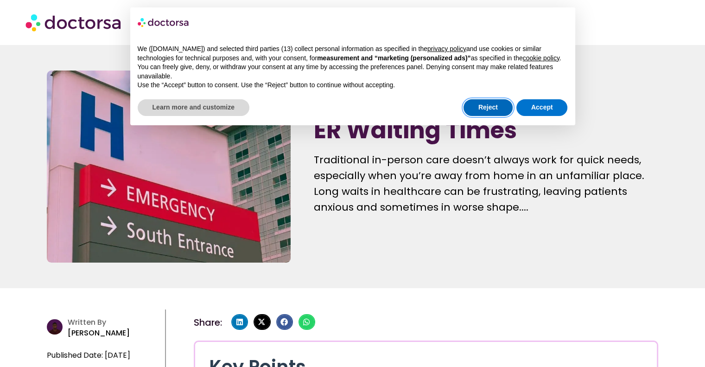
click at [491, 106] on button "Reject" at bounding box center [488, 107] width 49 height 17
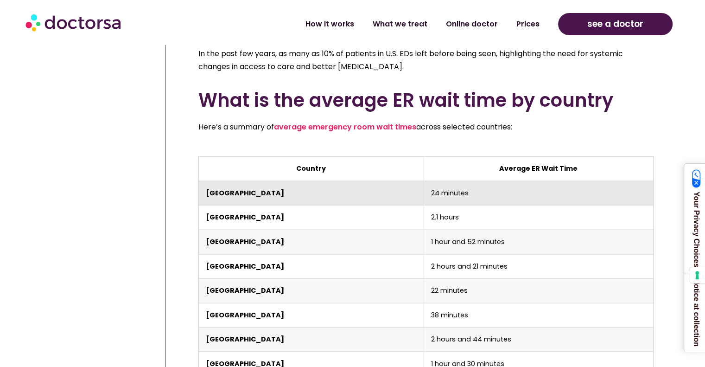
scroll to position [1928, 0]
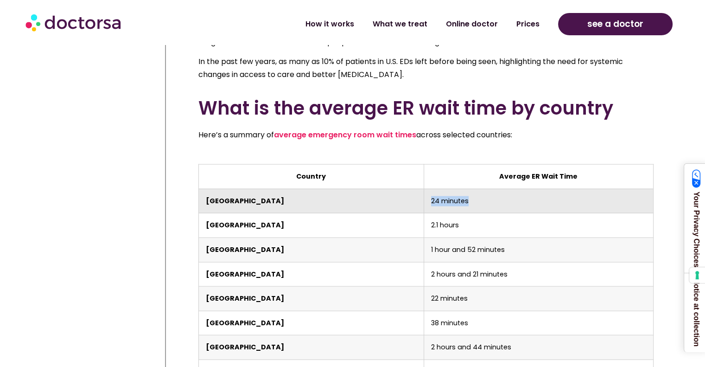
drag, startPoint x: 439, startPoint y: 161, endPoint x: 398, endPoint y: 165, distance: 41.4
click at [424, 189] on td "24 minutes" at bounding box center [538, 201] width 229 height 25
click at [450, 189] on td "24 minutes" at bounding box center [538, 201] width 229 height 25
drag, startPoint x: 450, startPoint y: 161, endPoint x: 398, endPoint y: 161, distance: 51.5
click at [424, 189] on td "24 minutes" at bounding box center [538, 201] width 229 height 25
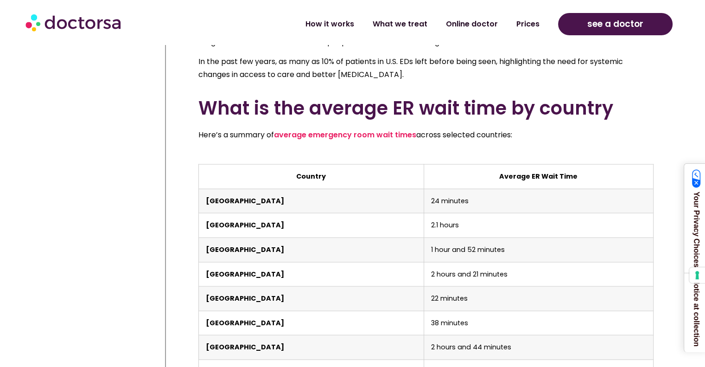
click at [519, 116] on div "Overusing the emergency department (ED) has become a big challenge worldwide, s…" at bounding box center [426, 186] width 465 height 859
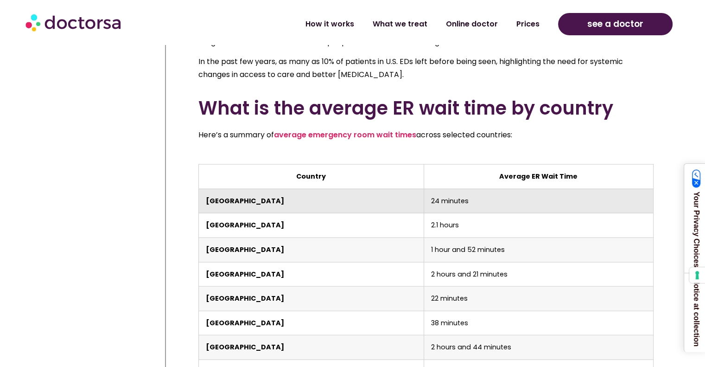
drag, startPoint x: 440, startPoint y: 160, endPoint x: 448, endPoint y: 155, distance: 9.0
click at [448, 189] on td "24 minutes" at bounding box center [538, 201] width 229 height 25
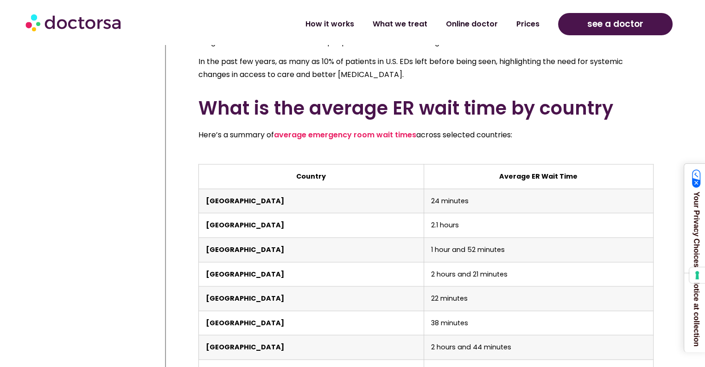
click at [572, 128] on p "Here’s a summary of average emergency room wait times across selected countries:" at bounding box center [425, 134] width 455 height 13
click at [576, 128] on p "Here’s a summary of average emergency room wait times across selected countries:" at bounding box center [425, 134] width 455 height 13
click at [574, 128] on p "Here’s a summary of average emergency room wait times across selected countries:" at bounding box center [425, 134] width 455 height 13
drag, startPoint x: 517, startPoint y: 95, endPoint x: 540, endPoint y: 93, distance: 22.8
click at [540, 128] on p "Here’s a summary of average emergency room wait times across selected countries:" at bounding box center [425, 134] width 455 height 13
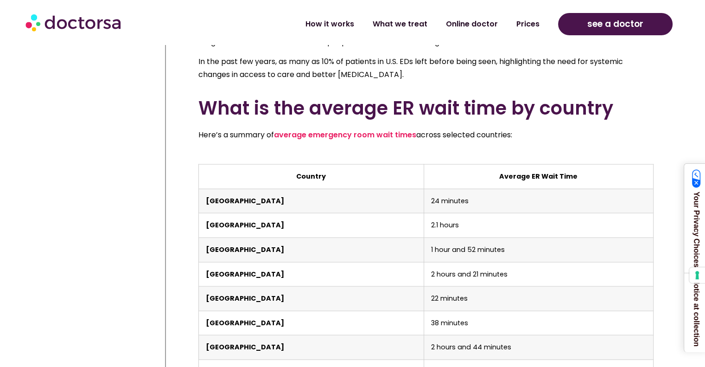
click at [540, 128] on p "Here’s a summary of average emergency room wait times across selected countries:" at bounding box center [425, 134] width 455 height 13
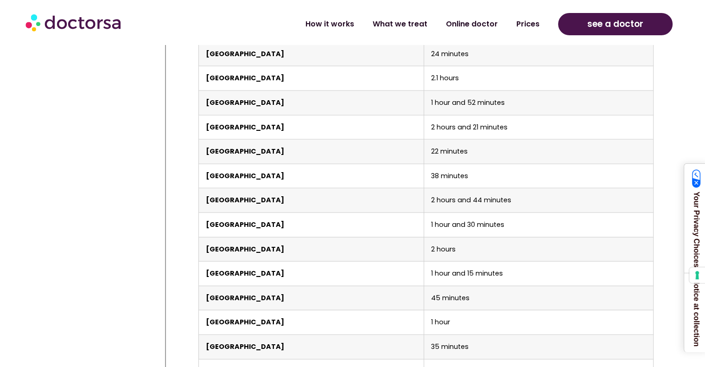
scroll to position [2077, 0]
